Goal: Use online tool/utility: Utilize a website feature to perform a specific function

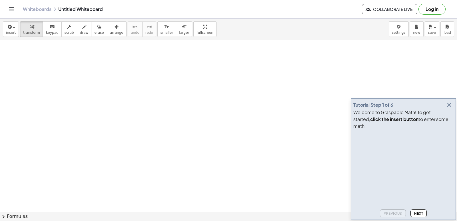
drag, startPoint x: 117, startPoint y: 232, endPoint x: 449, endPoint y: 112, distance: 353.1
click at [450, 108] on icon "button" at bounding box center [448, 104] width 7 height 7
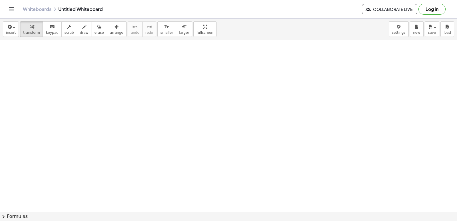
drag, startPoint x: 90, startPoint y: 90, endPoint x: 90, endPoint y: 93, distance: 3.2
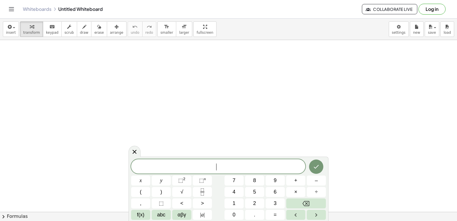
click at [200, 163] on span "​" at bounding box center [218, 167] width 174 height 8
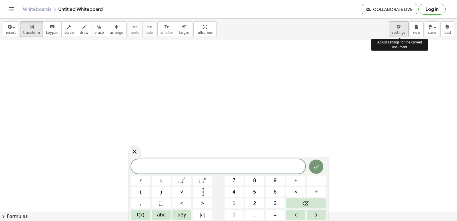
click at [393, 24] on body "Graspable Math Activities Get Started Activity Bank Assigned Work Classes White…" at bounding box center [228, 110] width 457 height 221
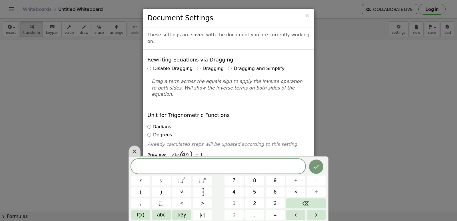
click at [130, 152] on div at bounding box center [134, 150] width 12 height 11
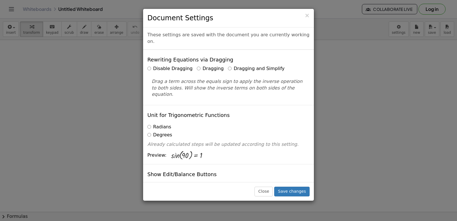
drag, startPoint x: 221, startPoint y: 152, endPoint x: 223, endPoint y: 148, distance: 4.1
drag, startPoint x: 223, startPoint y: 148, endPoint x: 170, endPoint y: 119, distance: 60.7
click at [170, 132] on div "Degrees" at bounding box center [228, 135] width 162 height 7
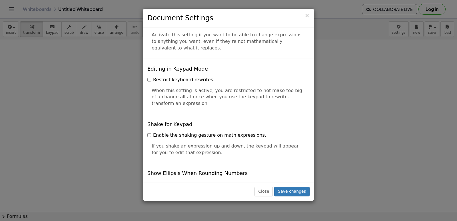
scroll to position [1370, 0]
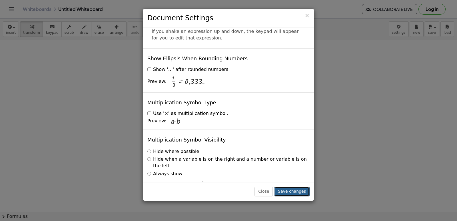
drag, startPoint x: 292, startPoint y: 193, endPoint x: 287, endPoint y: 195, distance: 5.5
click at [290, 195] on button "Save changes" at bounding box center [291, 191] width 35 height 10
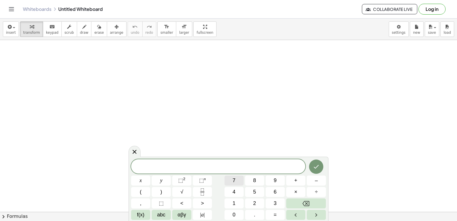
click at [235, 181] on span "7" at bounding box center [233, 180] width 3 height 8
click at [147, 184] on button "x" at bounding box center [140, 180] width 19 height 10
click at [323, 179] on button "–" at bounding box center [315, 180] width 19 height 10
click at [253, 191] on span "5" at bounding box center [254, 192] width 3 height 8
click at [276, 215] on span "=" at bounding box center [274, 215] width 3 height 8
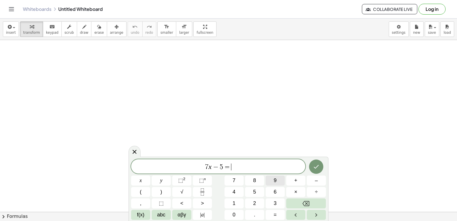
click at [278, 180] on button "9" at bounding box center [274, 180] width 19 height 10
click at [314, 164] on icon "Done" at bounding box center [315, 166] width 7 height 7
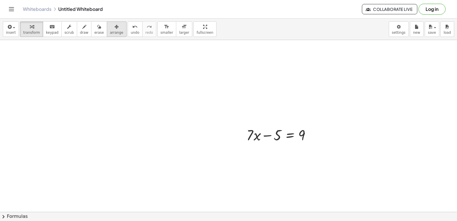
drag, startPoint x: 105, startPoint y: 28, endPoint x: 109, endPoint y: 31, distance: 4.9
click at [114, 28] on icon "button" at bounding box center [116, 26] width 4 height 7
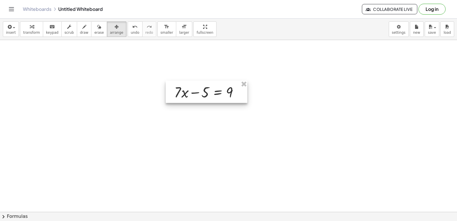
drag, startPoint x: 267, startPoint y: 139, endPoint x: 195, endPoint y: 96, distance: 83.9
click at [195, 96] on div at bounding box center [207, 91] width 82 height 22
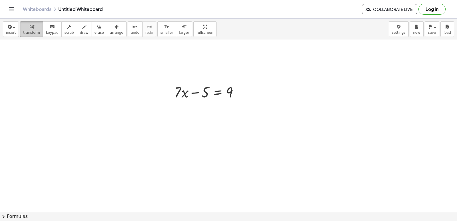
click at [35, 29] on div "button" at bounding box center [31, 26] width 17 height 7
click at [105, 20] on div "insert select one: Math Expression Function Text Youtube Video Graphing Geometr…" at bounding box center [228, 29] width 457 height 21
click at [114, 29] on icon "button" at bounding box center [116, 26] width 4 height 7
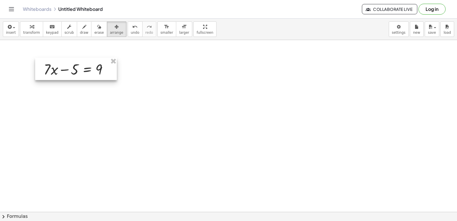
drag, startPoint x: 229, startPoint y: 92, endPoint x: 99, endPoint y: 70, distance: 132.7
click at [99, 70] on div at bounding box center [76, 69] width 82 height 22
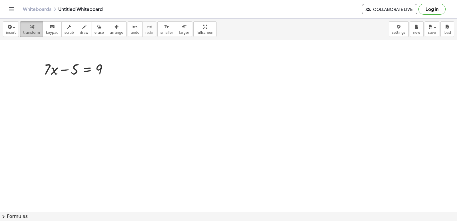
click at [32, 25] on div "button" at bounding box center [31, 26] width 17 height 7
drag, startPoint x: 67, startPoint y: 71, endPoint x: 92, endPoint y: 49, distance: 33.6
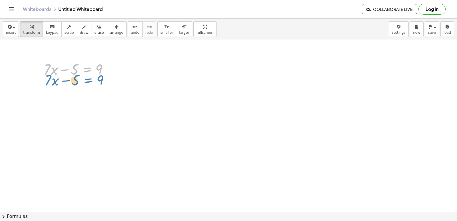
drag, startPoint x: 82, startPoint y: 64, endPoint x: 83, endPoint y: 76, distance: 12.6
click at [83, 76] on div at bounding box center [78, 68] width 74 height 19
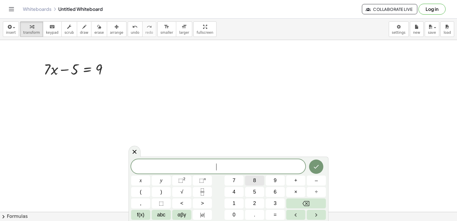
click at [251, 178] on button "8" at bounding box center [254, 180] width 19 height 10
click at [157, 183] on button "y" at bounding box center [161, 180] width 19 height 10
click at [293, 180] on button "+" at bounding box center [295, 180] width 19 height 10
click at [254, 203] on span "2" at bounding box center [254, 203] width 3 height 8
click at [267, 204] on button "3" at bounding box center [274, 203] width 19 height 10
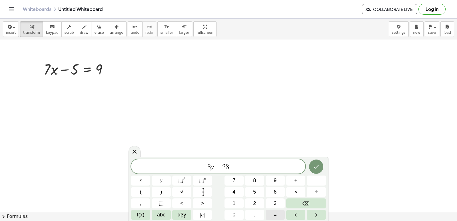
click at [276, 211] on span "=" at bounding box center [274, 215] width 3 height 8
click at [316, 182] on span "–" at bounding box center [315, 180] width 3 height 8
click at [270, 182] on button "9" at bounding box center [274, 180] width 19 height 10
click at [312, 166] on button "Done" at bounding box center [316, 166] width 14 height 14
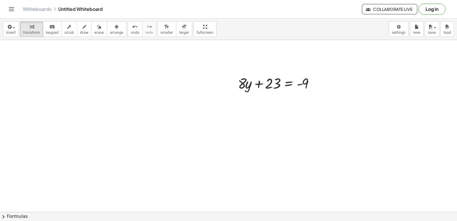
scroll to position [88, 0]
drag, startPoint x: 264, startPoint y: 78, endPoint x: 329, endPoint y: 76, distance: 65.4
click at [329, 76] on div "+ · 7 · x − 5 = 9 + 23 + · 8 · y + 23 = - 9" at bounding box center [228, 142] width 457 height 380
drag, startPoint x: 282, startPoint y: 87, endPoint x: 274, endPoint y: 78, distance: 11.7
click at [287, 87] on div at bounding box center [287, 90] width 9 height 9
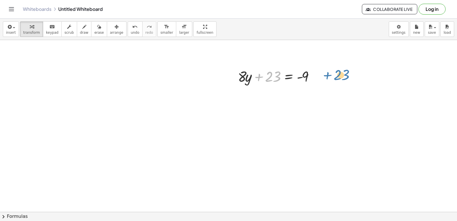
drag, startPoint x: 273, startPoint y: 77, endPoint x: 333, endPoint y: 73, distance: 60.6
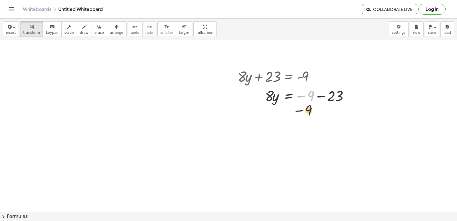
drag, startPoint x: 309, startPoint y: 94, endPoint x: 306, endPoint y: 114, distance: 20.7
drag, startPoint x: 310, startPoint y: 97, endPoint x: 363, endPoint y: 109, distance: 54.4
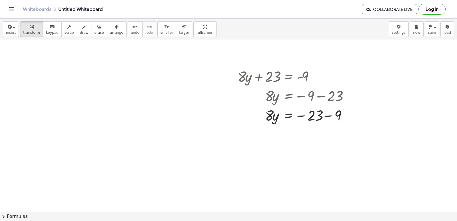
drag, startPoint x: 452, startPoint y: 115, endPoint x: 456, endPoint y: 168, distance: 53.0
click at [456, 168] on div "+ · 7 · x − 5 = 9 + · 8 · y + 23 = - 9 · 8 · y = − 9 − 23 · 8 · y 23 = − 9 − ×" at bounding box center [228, 126] width 457 height 172
drag, startPoint x: 451, startPoint y: 149, endPoint x: 455, endPoint y: 146, distance: 4.9
click at [456, 167] on div "+ · 7 · x − 5 = 9 + · 8 · y + 23 = - 9 · 8 · y = − 9 − 23 · 8 · y 23 = − 9 − ×" at bounding box center [228, 126] width 457 height 172
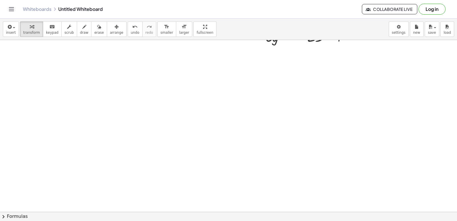
scroll to position [180, 0]
